Goal: Task Accomplishment & Management: Manage account settings

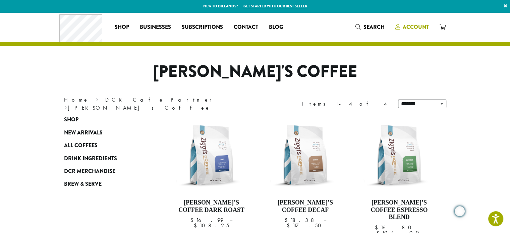
drag, startPoint x: 0, startPoint y: 0, endPoint x: 415, endPoint y: 27, distance: 416.0
click at [415, 27] on span "Account" at bounding box center [415, 27] width 26 height 8
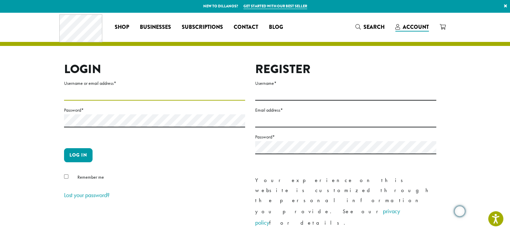
click at [105, 93] on input "Username or email address *" at bounding box center [154, 93] width 181 height 13
type input "**********"
click at [80, 178] on span "Remember me" at bounding box center [90, 177] width 26 height 6
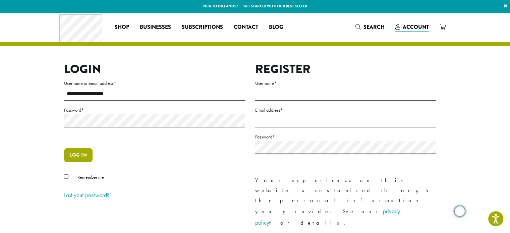
click at [86, 153] on button "Log in" at bounding box center [78, 155] width 28 height 14
